Goal: Transaction & Acquisition: Purchase product/service

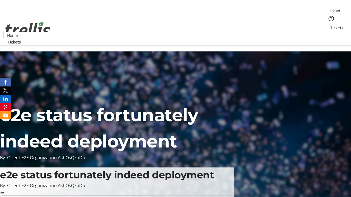
click at [330, 25] on span "Tickets" at bounding box center [336, 28] width 13 height 6
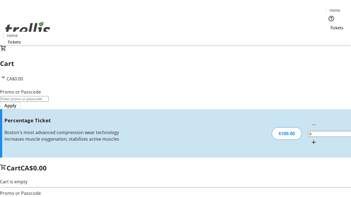
click at [310, 139] on mat-icon "Increment by one" at bounding box center [313, 142] width 7 height 7
type input "1"
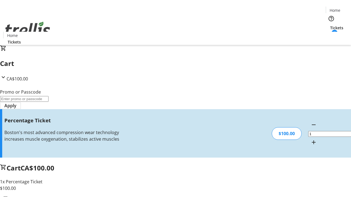
type input "BAR"
